Goal: Information Seeking & Learning: Check status

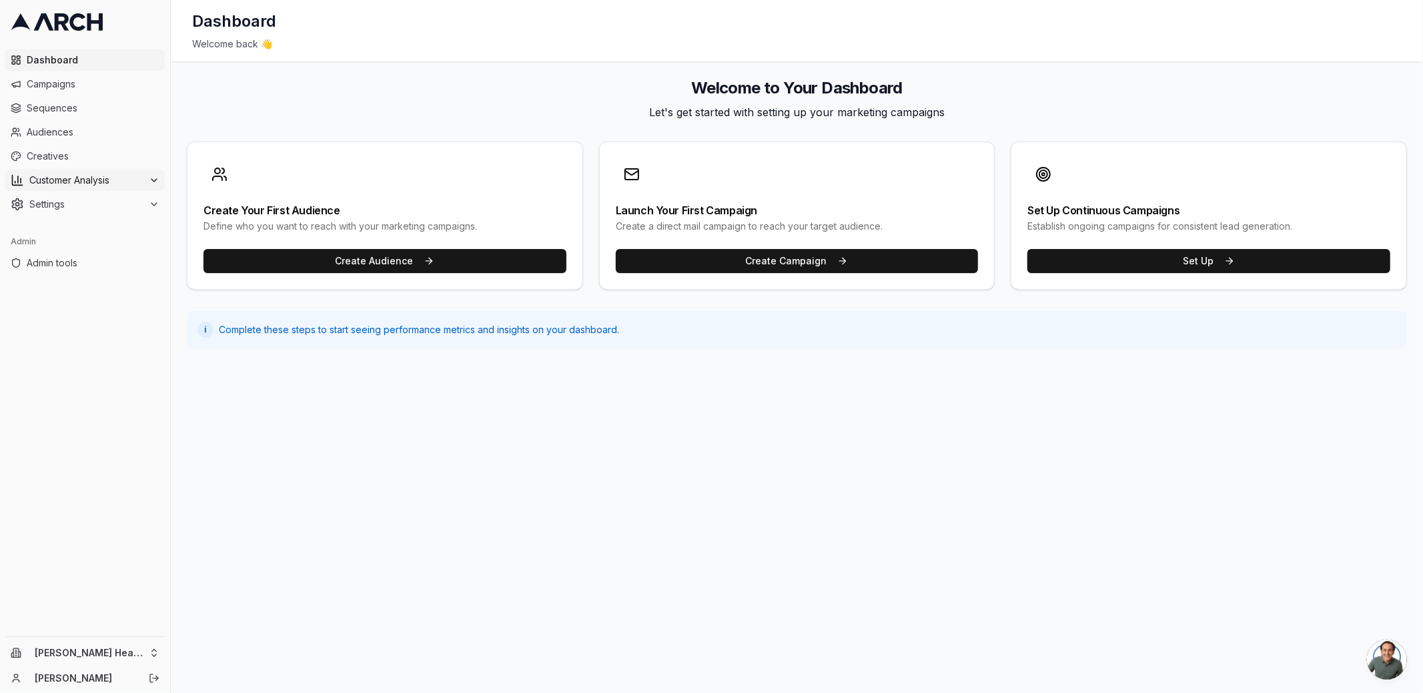
click at [135, 178] on span "Customer Analysis" at bounding box center [86, 179] width 114 height 13
click at [113, 201] on link "Overview" at bounding box center [85, 201] width 127 height 19
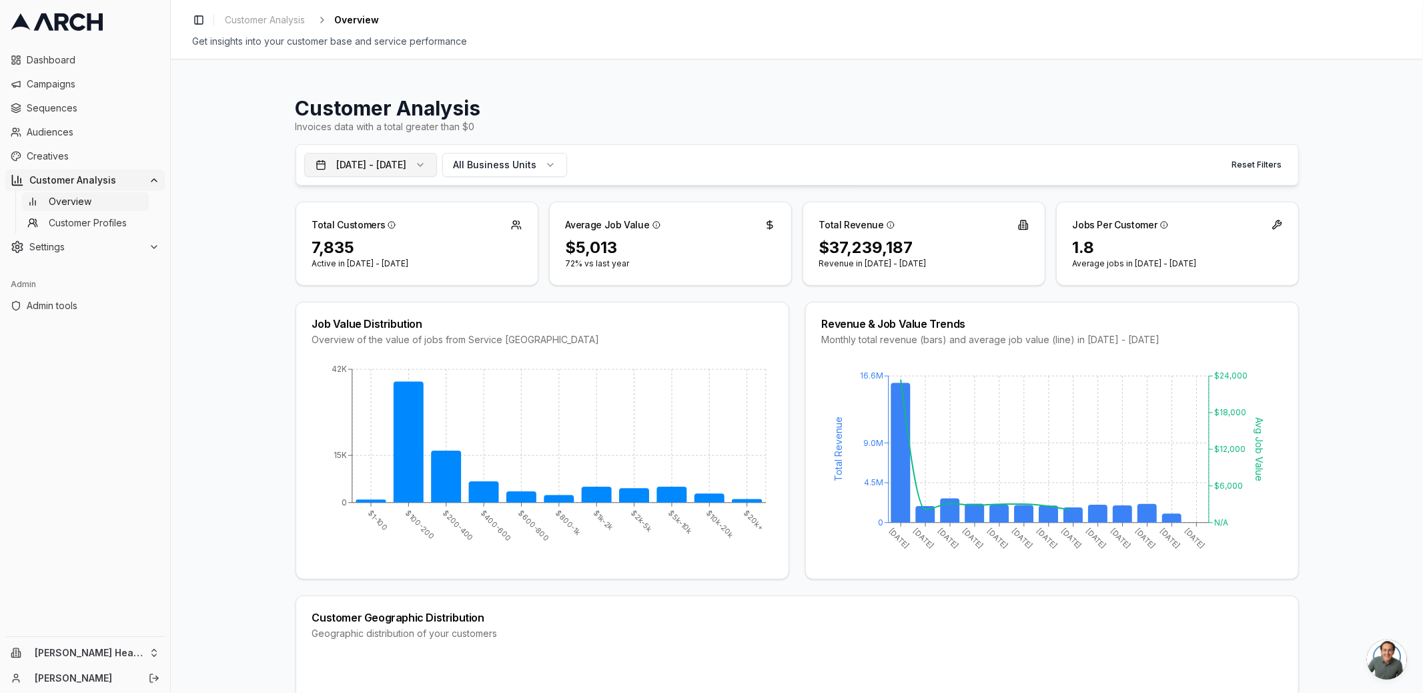
click at [437, 158] on button "[DATE] - [DATE]" at bounding box center [370, 165] width 133 height 24
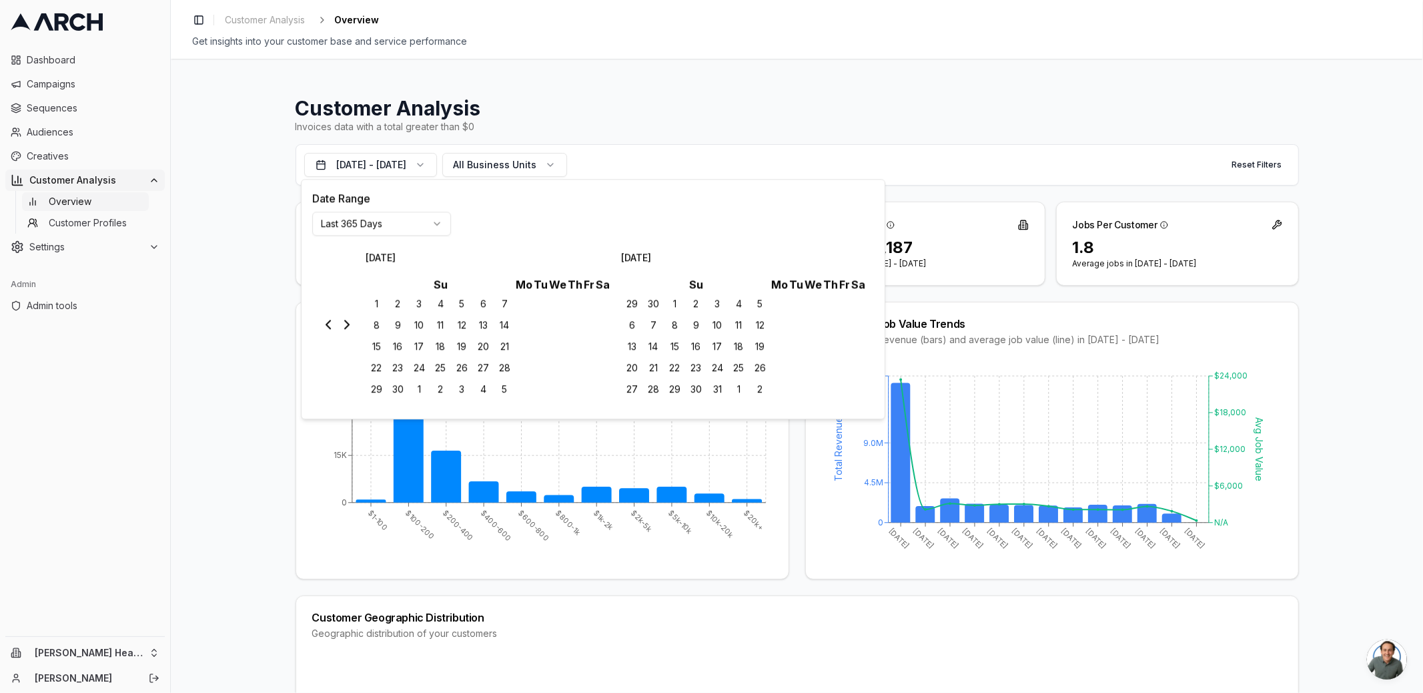
click at [430, 221] on html "Dashboard Campaigns Sequences Audiences Creatives Customer Analysis Overview Cu…" at bounding box center [711, 346] width 1423 height 693
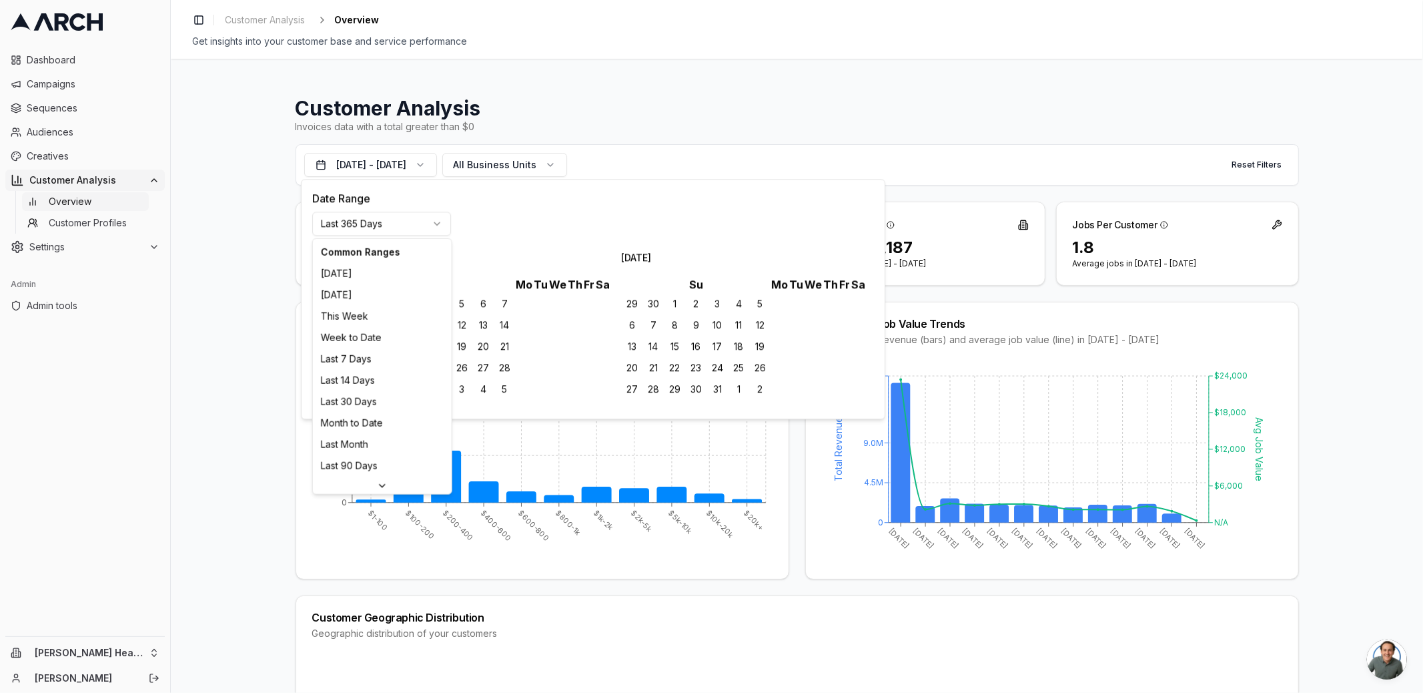
scroll to position [171, 0]
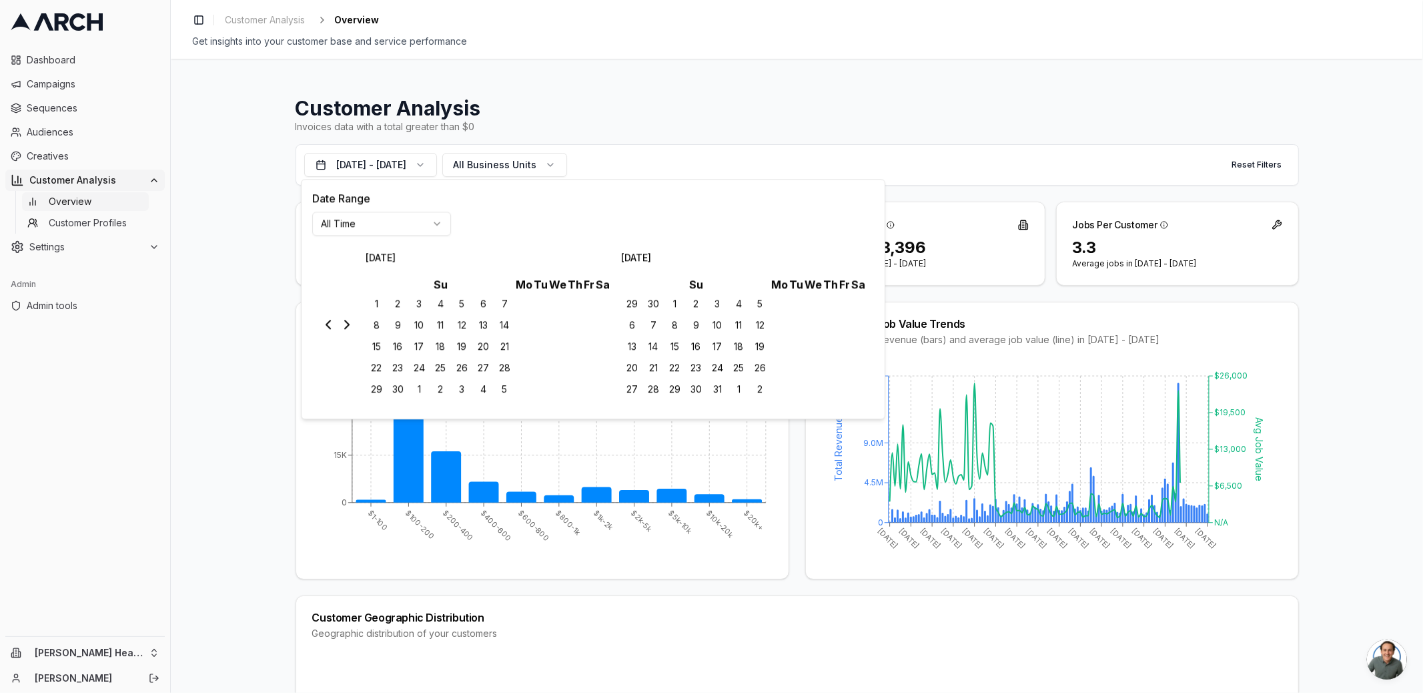
click at [440, 289] on th "Su" at bounding box center [440, 284] width 149 height 17
click at [544, 283] on th "Tu" at bounding box center [540, 284] width 15 height 17
click at [599, 197] on h4 "Date Range" at bounding box center [593, 198] width 562 height 16
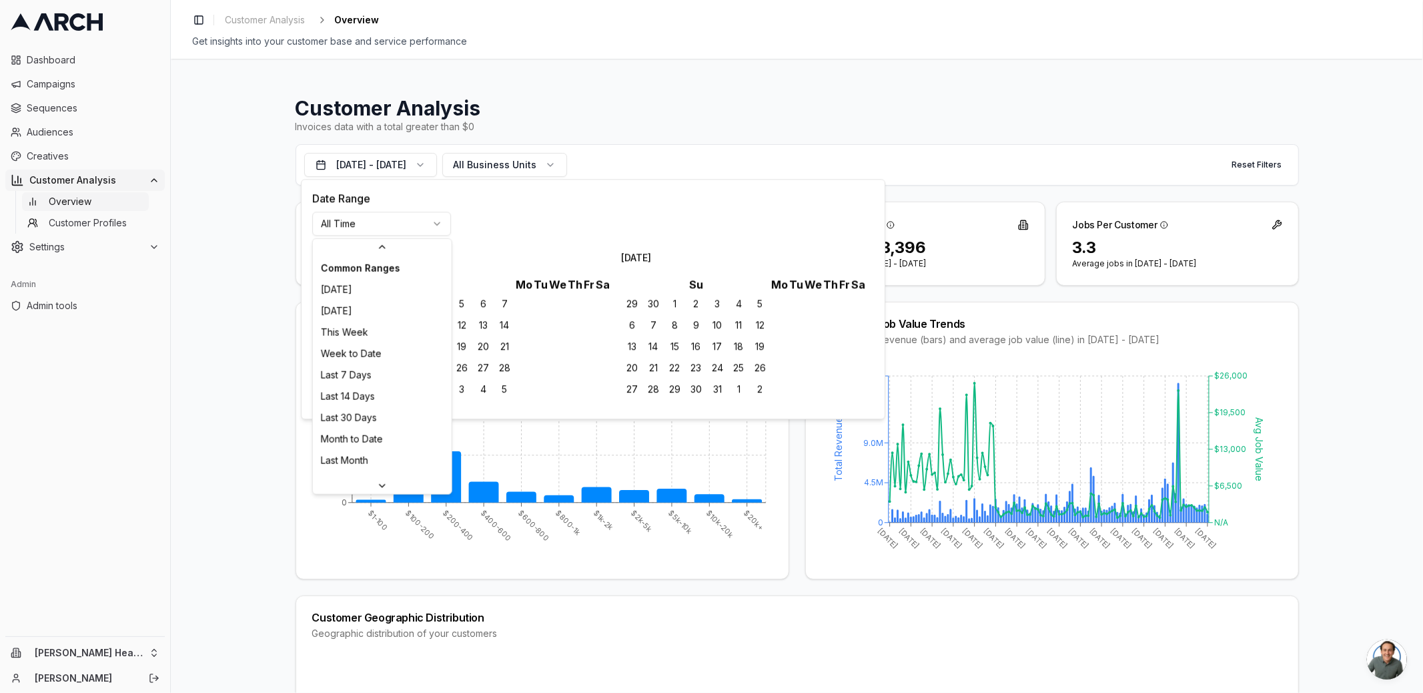
click at [417, 221] on html "Dashboard Campaigns Sequences Audiences Creatives Customer Analysis Overview Cu…" at bounding box center [711, 346] width 1423 height 693
click at [424, 219] on html "Dashboard Campaigns Sequences Audiences Creatives Customer Analysis Overview Cu…" at bounding box center [711, 346] width 1423 height 693
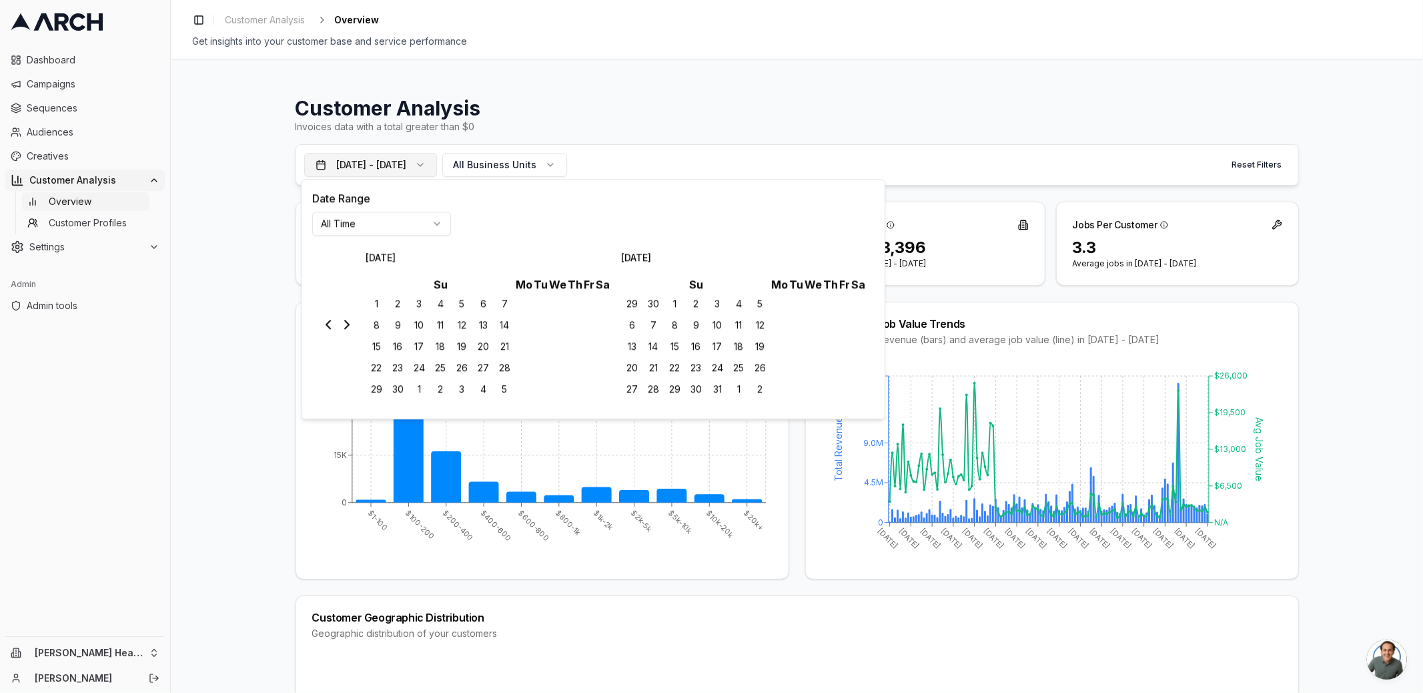
click at [374, 167] on button "[DATE] - [DATE]" at bounding box center [370, 165] width 133 height 24
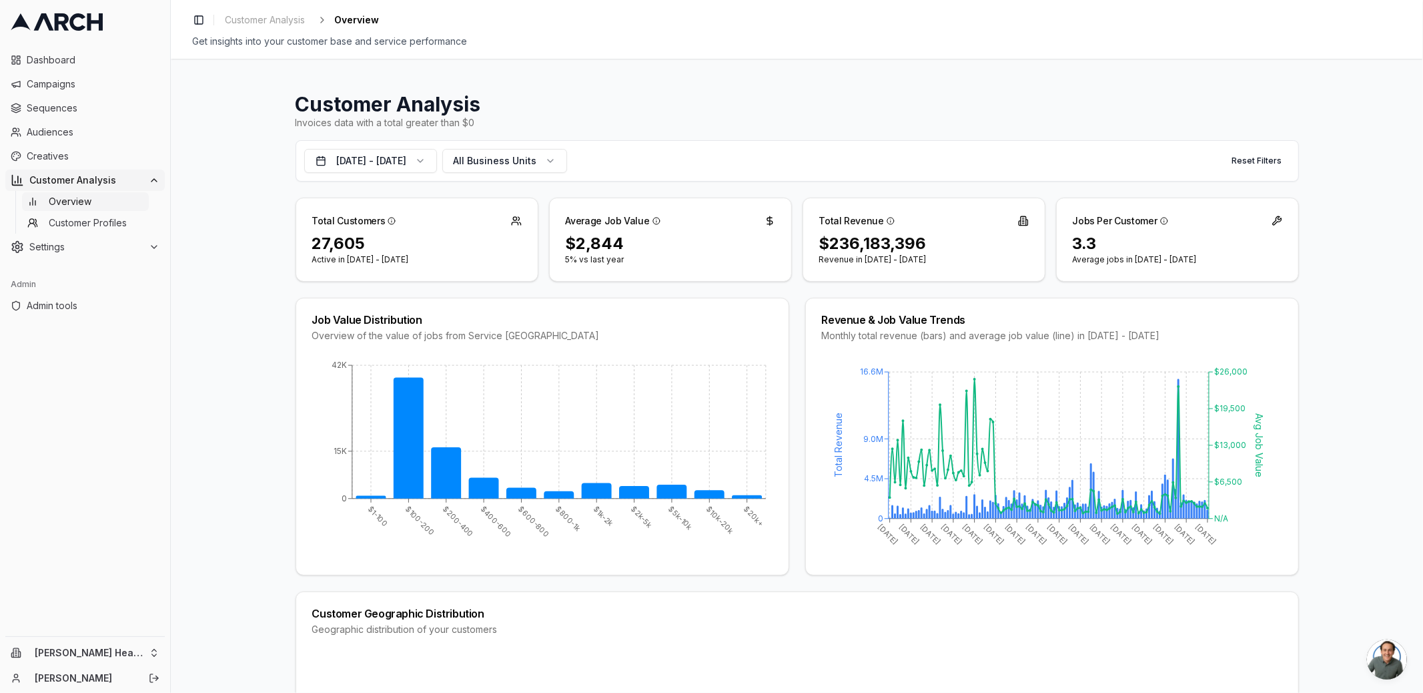
scroll to position [0, 0]
